Goal: Task Accomplishment & Management: Use online tool/utility

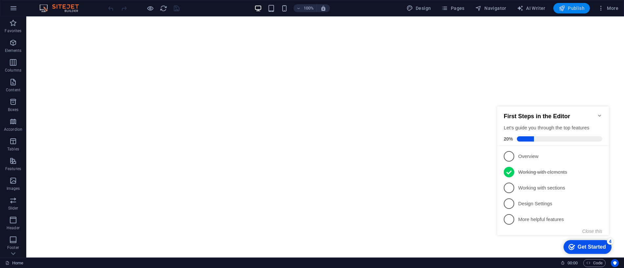
click at [572, 6] on span "Publish" at bounding box center [572, 8] width 26 height 7
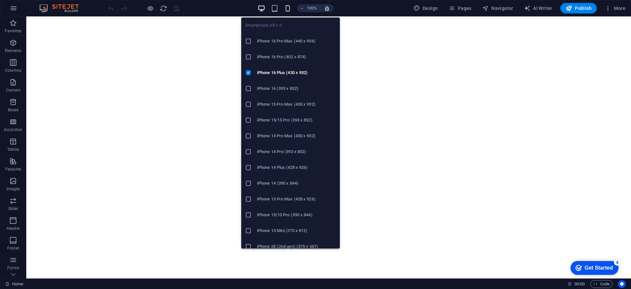
click at [287, 7] on icon "button" at bounding box center [288, 9] width 8 height 8
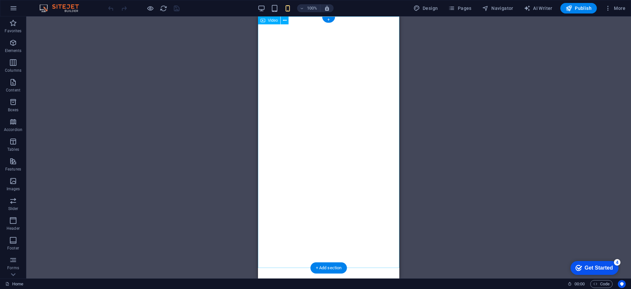
click at [375, 87] on figure at bounding box center [328, 51] width 141 height 71
click at [374, 87] on html "Skip to main content" at bounding box center [328, 51] width 141 height 71
drag, startPoint x: 349, startPoint y: 39, endPoint x: 350, endPoint y: 61, distance: 22.1
click at [350, 61] on figure at bounding box center [328, 51] width 141 height 71
click at [329, 17] on div "+" at bounding box center [328, 20] width 13 height 6
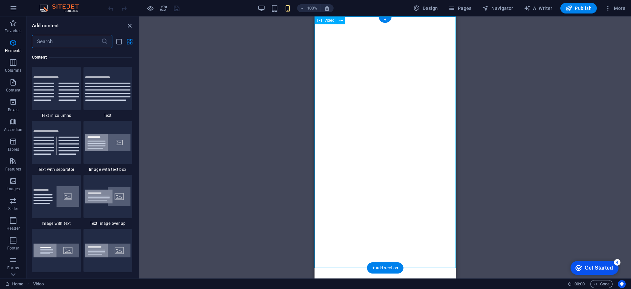
scroll to position [1150, 0]
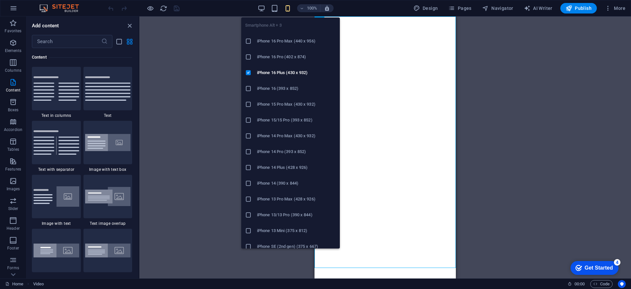
click at [285, 6] on span "button" at bounding box center [288, 9] width 8 height 8
click at [287, 11] on icon "button" at bounding box center [288, 9] width 8 height 8
click at [305, 183] on h6 "iPhone 14 (390 x 844)" at bounding box center [296, 183] width 79 height 8
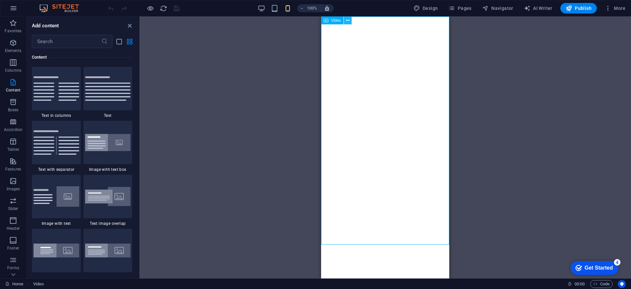
click at [350, 18] on button at bounding box center [348, 20] width 8 height 8
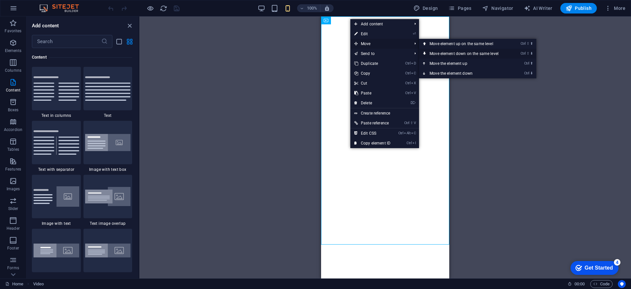
click at [450, 53] on link "Ctrl ⇧ ⬇ Move element down on the same level" at bounding box center [465, 54] width 93 height 10
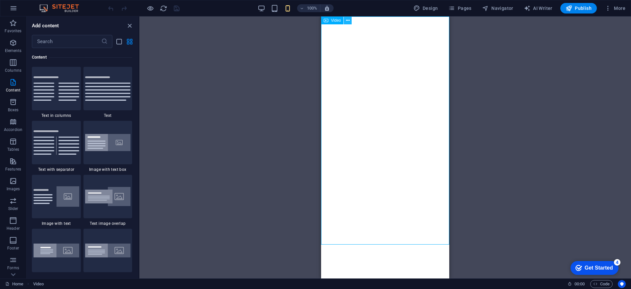
click at [346, 19] on icon at bounding box center [348, 20] width 4 height 7
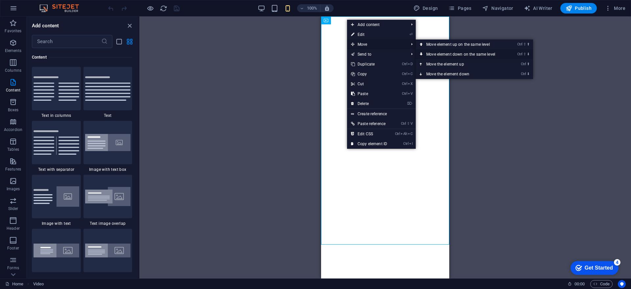
click at [444, 55] on link "Ctrl ⇧ ⬇ Move element down on the same level" at bounding box center [462, 54] width 93 height 10
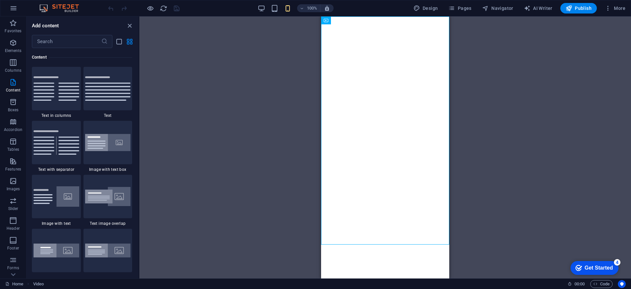
drag, startPoint x: 401, startPoint y: 193, endPoint x: 407, endPoint y: 256, distance: 63.7
click at [407, 81] on html "Skip to main content" at bounding box center [385, 48] width 128 height 64
drag, startPoint x: 427, startPoint y: 228, endPoint x: 429, endPoint y: 275, distance: 46.7
click at [429, 81] on html "Skip to main content" at bounding box center [385, 48] width 128 height 64
click at [492, 198] on div "Drag here to replace the existing content. Press “Ctrl” if you want to create a…" at bounding box center [385, 147] width 492 height 262
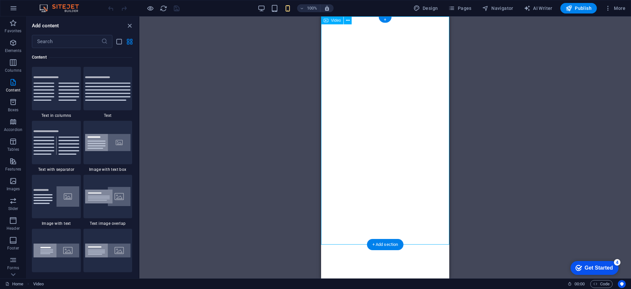
click at [420, 81] on figure at bounding box center [385, 48] width 128 height 64
select select "%"
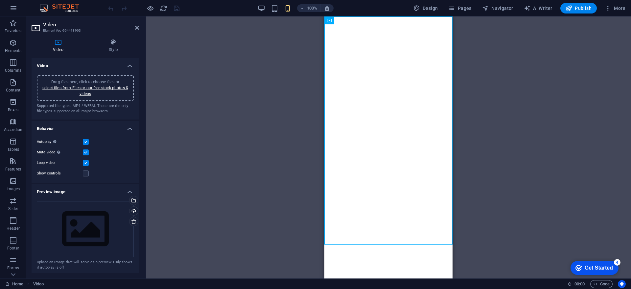
drag, startPoint x: 440, startPoint y: 212, endPoint x: 442, endPoint y: 257, distance: 45.1
click at [443, 81] on html "Skip to main content" at bounding box center [388, 48] width 128 height 64
click at [439, 81] on figure at bounding box center [388, 48] width 128 height 64
click at [410, 81] on figure at bounding box center [388, 48] width 128 height 64
click at [314, 8] on h6 "100%" at bounding box center [312, 8] width 11 height 8
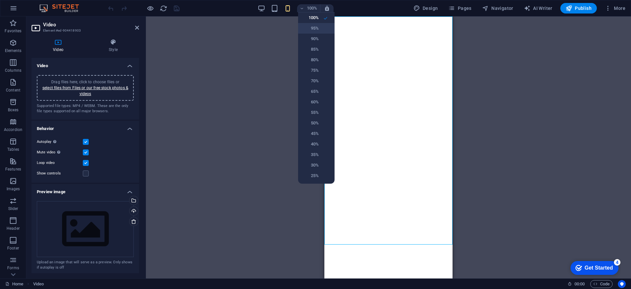
click at [316, 26] on h6 "95%" at bounding box center [310, 28] width 17 height 8
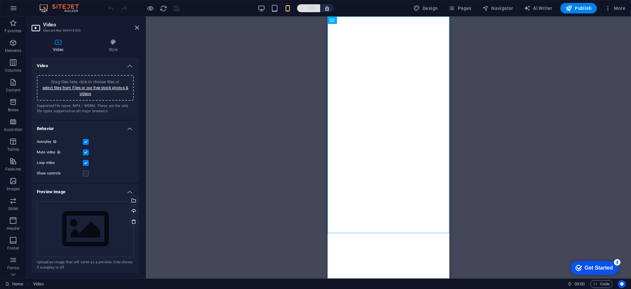
click at [317, 10] on h6 "95%" at bounding box center [312, 8] width 11 height 8
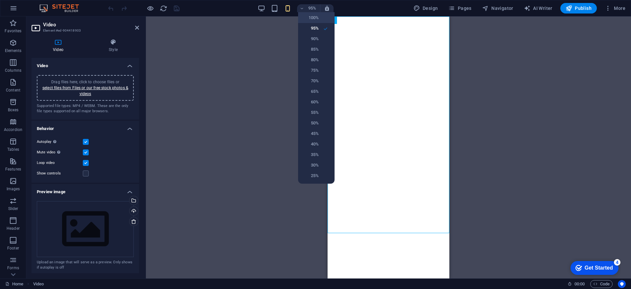
click at [314, 15] on h6 "100%" at bounding box center [310, 18] width 17 height 8
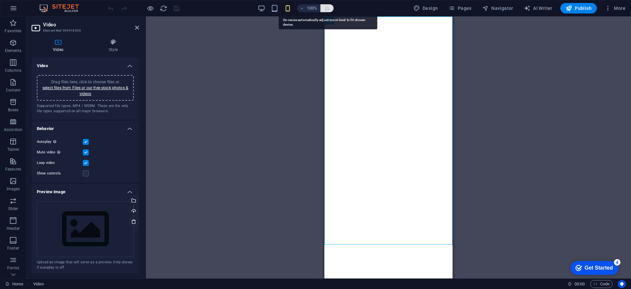
click at [327, 9] on icon "button" at bounding box center [327, 8] width 6 height 6
click at [315, 11] on h6 "100%" at bounding box center [312, 8] width 11 height 8
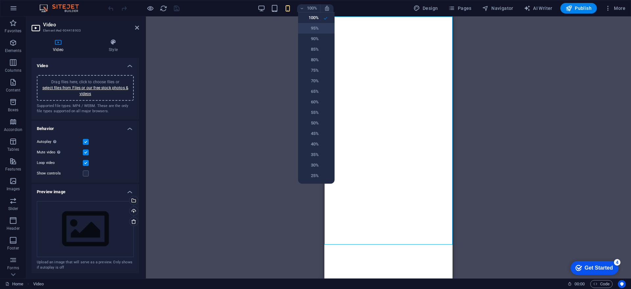
click at [316, 27] on h6 "95%" at bounding box center [310, 28] width 17 height 8
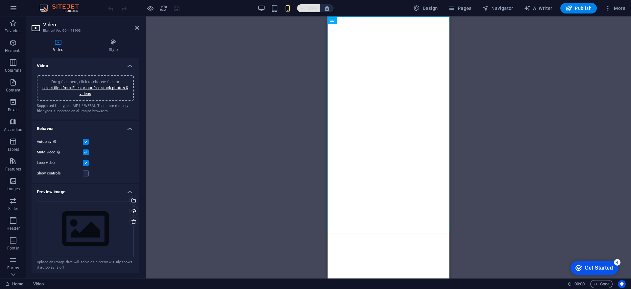
click at [310, 10] on h6 "95%" at bounding box center [312, 8] width 11 height 8
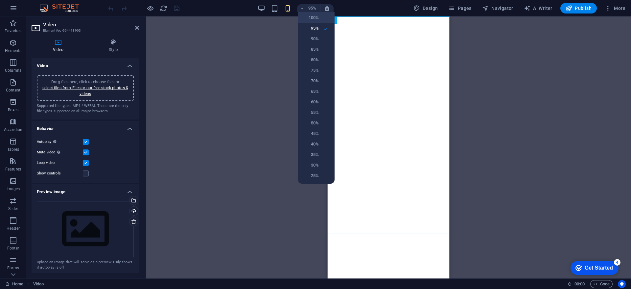
click at [311, 21] on h6 "100%" at bounding box center [310, 18] width 17 height 8
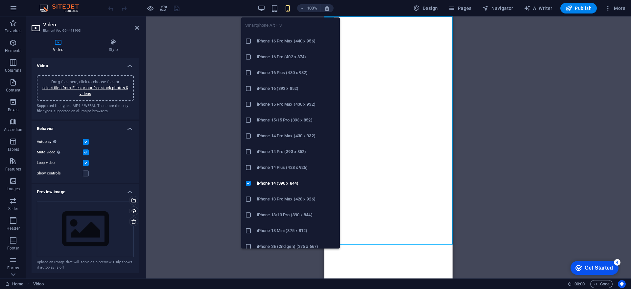
click at [293, 42] on h6 "iPhone 16 Pro Max (440 x 956)" at bounding box center [296, 41] width 79 height 8
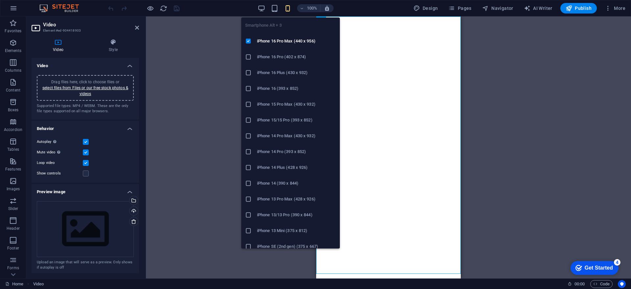
click at [290, 10] on icon "button" at bounding box center [288, 9] width 8 height 8
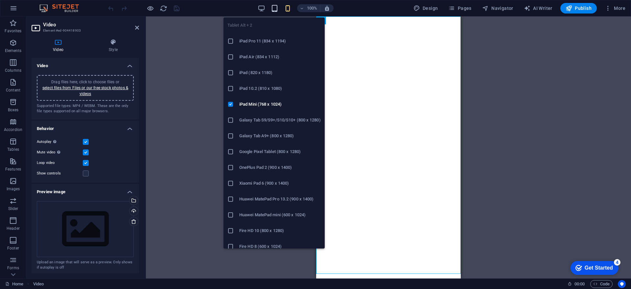
click at [277, 8] on icon "button" at bounding box center [275, 9] width 8 height 8
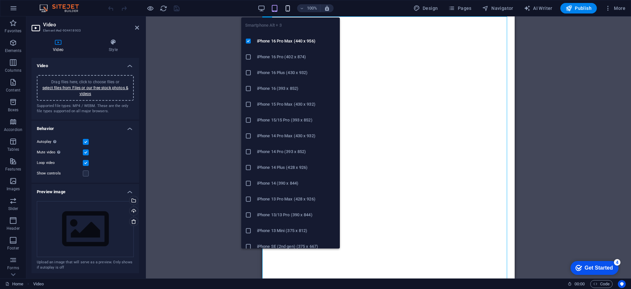
click at [287, 9] on icon "button" at bounding box center [288, 9] width 8 height 8
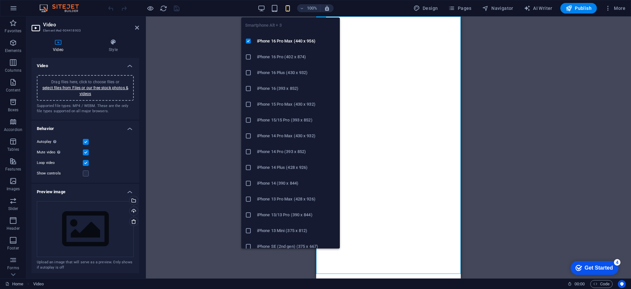
click at [247, 163] on li "iPhone 14 Plus (428 x 926)" at bounding box center [290, 167] width 99 height 16
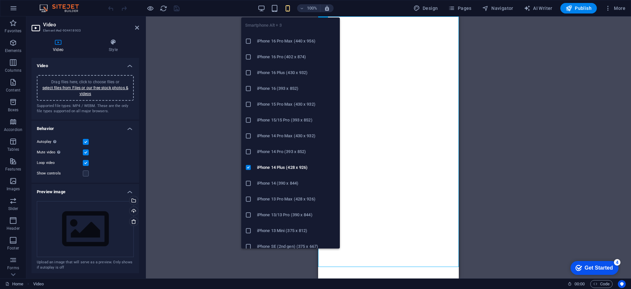
click at [289, 10] on icon "button" at bounding box center [288, 9] width 8 height 8
click at [250, 186] on icon at bounding box center [248, 183] width 7 height 7
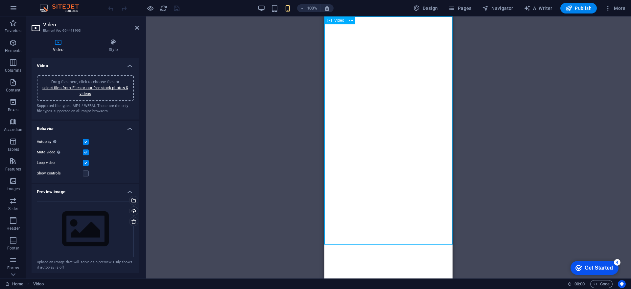
click at [391, 81] on figure at bounding box center [388, 48] width 128 height 64
click at [351, 21] on icon at bounding box center [351, 20] width 4 height 7
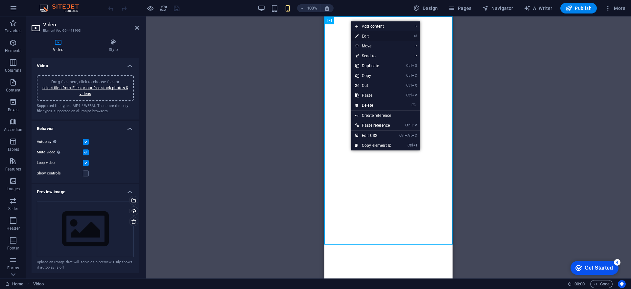
click at [406, 35] on li "⏎ Edit" at bounding box center [385, 36] width 69 height 10
click at [409, 36] on li "⏎ Edit" at bounding box center [385, 36] width 69 height 10
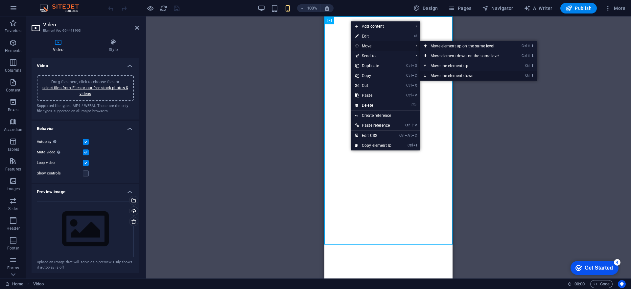
click at [442, 75] on link "Ctrl ⬇ Move the element down" at bounding box center [466, 76] width 93 height 10
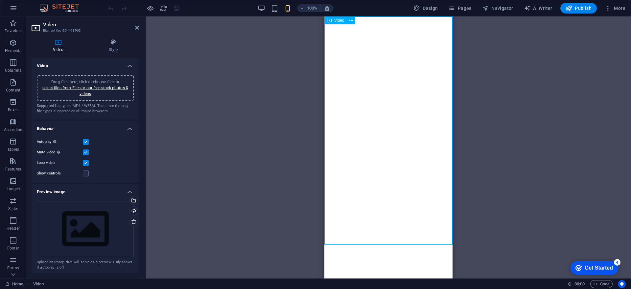
drag, startPoint x: 428, startPoint y: 88, endPoint x: 433, endPoint y: 156, distance: 67.9
click at [433, 81] on figure at bounding box center [388, 48] width 128 height 64
drag, startPoint x: 658, startPoint y: 38, endPoint x: 353, endPoint y: 266, distance: 380.4
click at [353, 81] on html "Skip to main content" at bounding box center [388, 48] width 128 height 64
click at [330, 22] on icon at bounding box center [329, 20] width 5 height 8
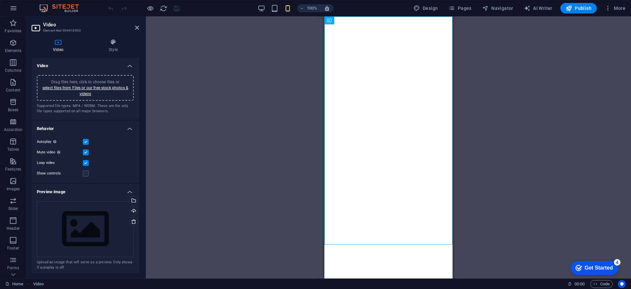
click at [330, 22] on icon at bounding box center [329, 20] width 5 height 8
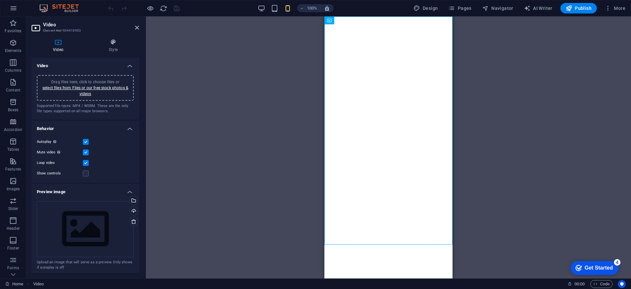
click at [330, 22] on icon at bounding box center [329, 20] width 5 height 8
click at [85, 172] on label at bounding box center [86, 173] width 6 height 6
click at [0, 0] on input "Show controls" at bounding box center [0, 0] width 0 height 0
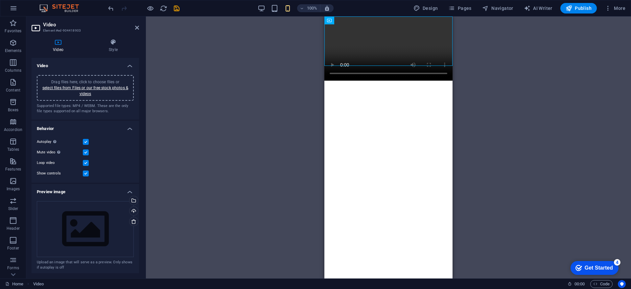
click at [85, 172] on label at bounding box center [86, 173] width 6 height 6
click at [0, 0] on input "Show controls" at bounding box center [0, 0] width 0 height 0
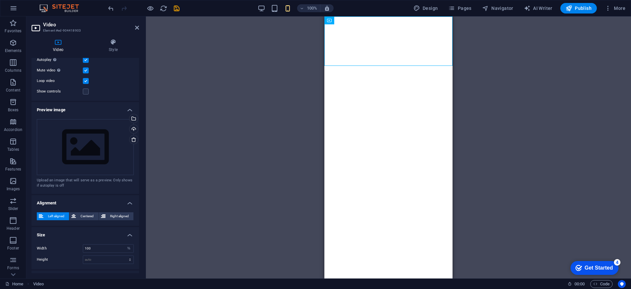
scroll to position [94, 0]
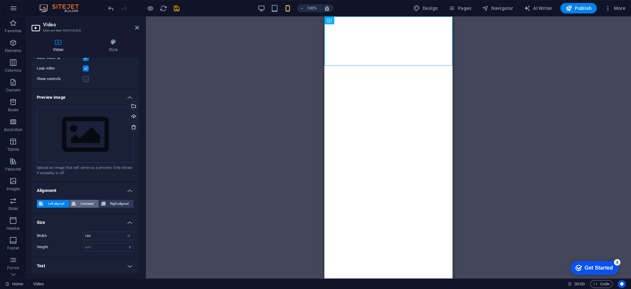
click at [81, 206] on span "Centered" at bounding box center [87, 203] width 18 height 8
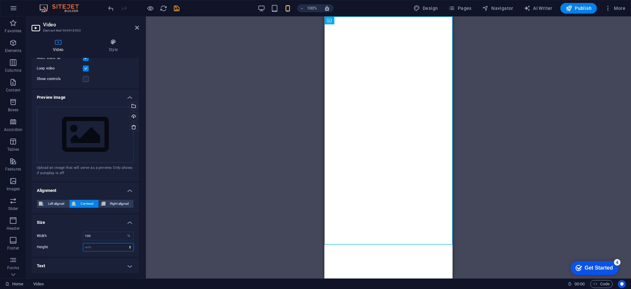
click at [110, 243] on select "auto px" at bounding box center [108, 247] width 50 height 8
select select "px"
click at [123, 243] on select "auto px" at bounding box center [108, 247] width 50 height 8
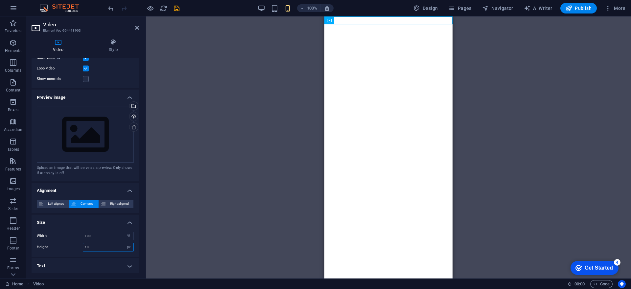
click at [98, 246] on input "10" at bounding box center [108, 247] width 50 height 8
click at [98, 246] on input "100" at bounding box center [108, 247] width 50 height 8
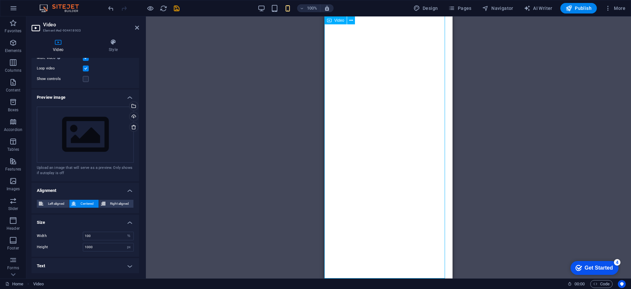
scroll to position [0, 0]
drag, startPoint x: 108, startPoint y: 241, endPoint x: 100, endPoint y: 248, distance: 10.8
click at [100, 248] on div "Width 100 auto px % Height 1000 auto px" at bounding box center [85, 241] width 107 height 30
click at [100, 248] on input "1000" at bounding box center [108, 247] width 50 height 8
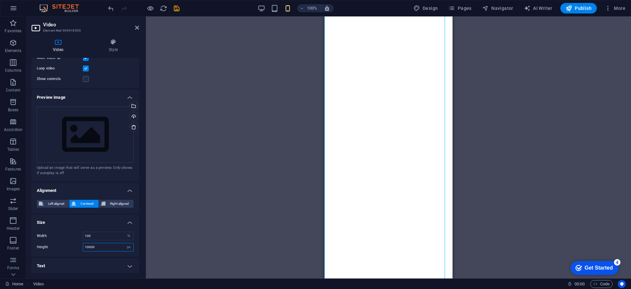
click at [96, 249] on input "10000" at bounding box center [108, 247] width 50 height 8
type input "1000"
click at [398, 126] on figure at bounding box center [388, 180] width 128 height 329
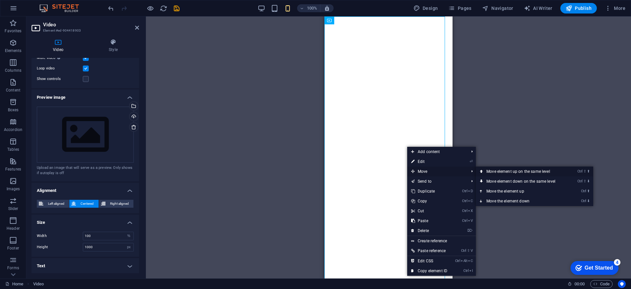
click at [492, 172] on link "Ctrl ⇧ ⬆ Move element up on the same level" at bounding box center [522, 171] width 93 height 10
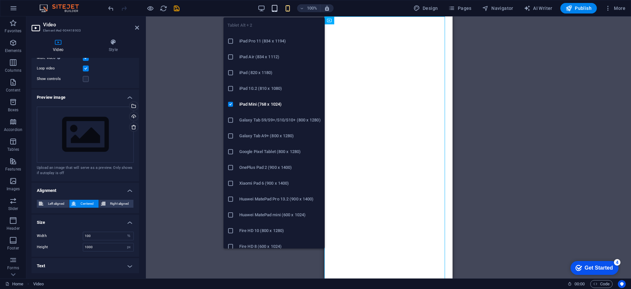
click at [274, 9] on icon "button" at bounding box center [275, 9] width 8 height 8
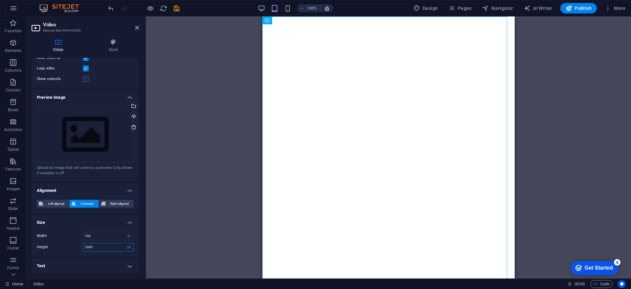
click at [102, 246] on input "1000" at bounding box center [108, 247] width 50 height 8
click at [127, 246] on select "auto px" at bounding box center [128, 247] width 9 height 8
select select "auto"
click at [124, 243] on select "auto px" at bounding box center [128, 247] width 9 height 8
select select "DISABLED_OPTION_VALUE"
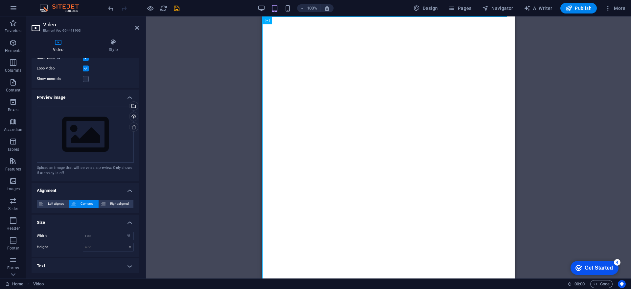
click at [293, 5] on div "100%" at bounding box center [296, 8] width 76 height 11
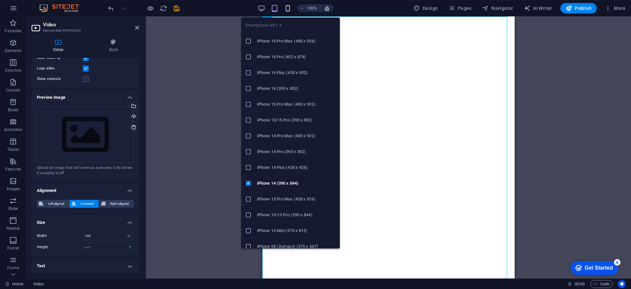
click at [288, 6] on icon "button" at bounding box center [288, 9] width 8 height 8
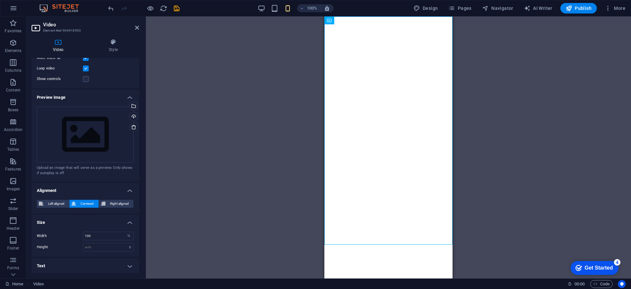
click at [457, 277] on div "Drag here to replace the existing content. Press “Ctrl” if you want to create a…" at bounding box center [388, 147] width 485 height 262
click at [401, 81] on html "Skip to main content" at bounding box center [388, 48] width 128 height 64
click at [113, 262] on h4 "Text" at bounding box center [85, 266] width 107 height 16
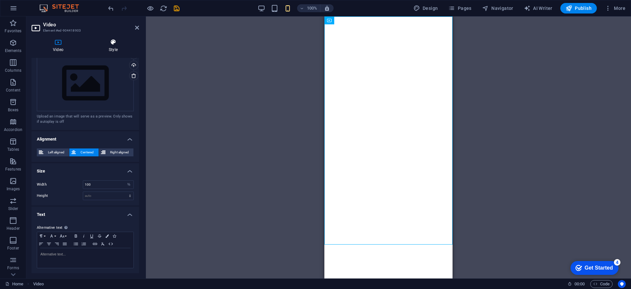
click at [114, 39] on icon at bounding box center [113, 42] width 52 height 7
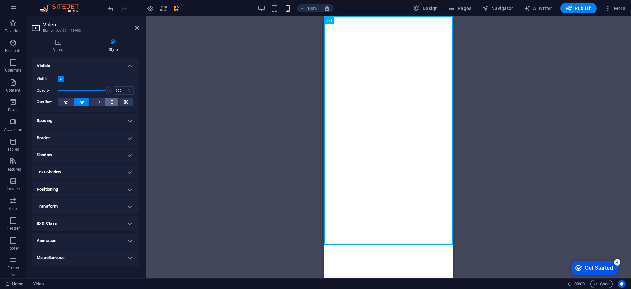
click at [115, 99] on button at bounding box center [111, 102] width 13 height 8
click at [66, 99] on icon at bounding box center [66, 102] width 5 height 8
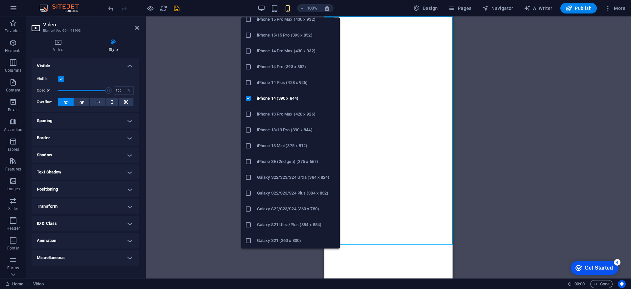
scroll to position [84, 0]
click at [265, 131] on h6 "iPhone 13/13 Pro (390 x 844)" at bounding box center [296, 130] width 79 height 8
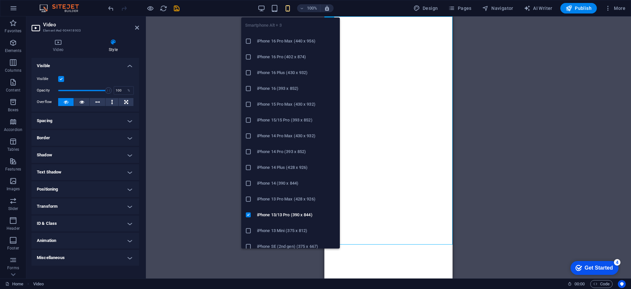
click at [266, 226] on li "iPhone 13 Mini (375 x 812)" at bounding box center [290, 230] width 99 height 16
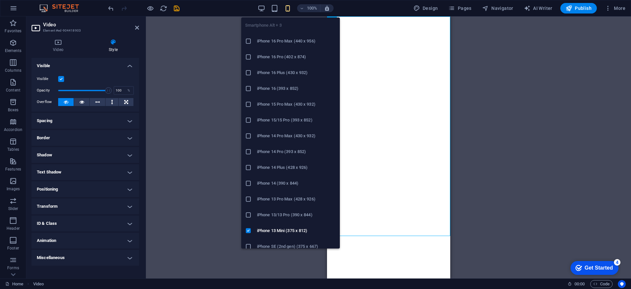
click at [281, 243] on h6 "iPhone SE (2nd gen) (375 x 667)" at bounding box center [296, 246] width 79 height 8
